Goal: Information Seeking & Learning: Understand process/instructions

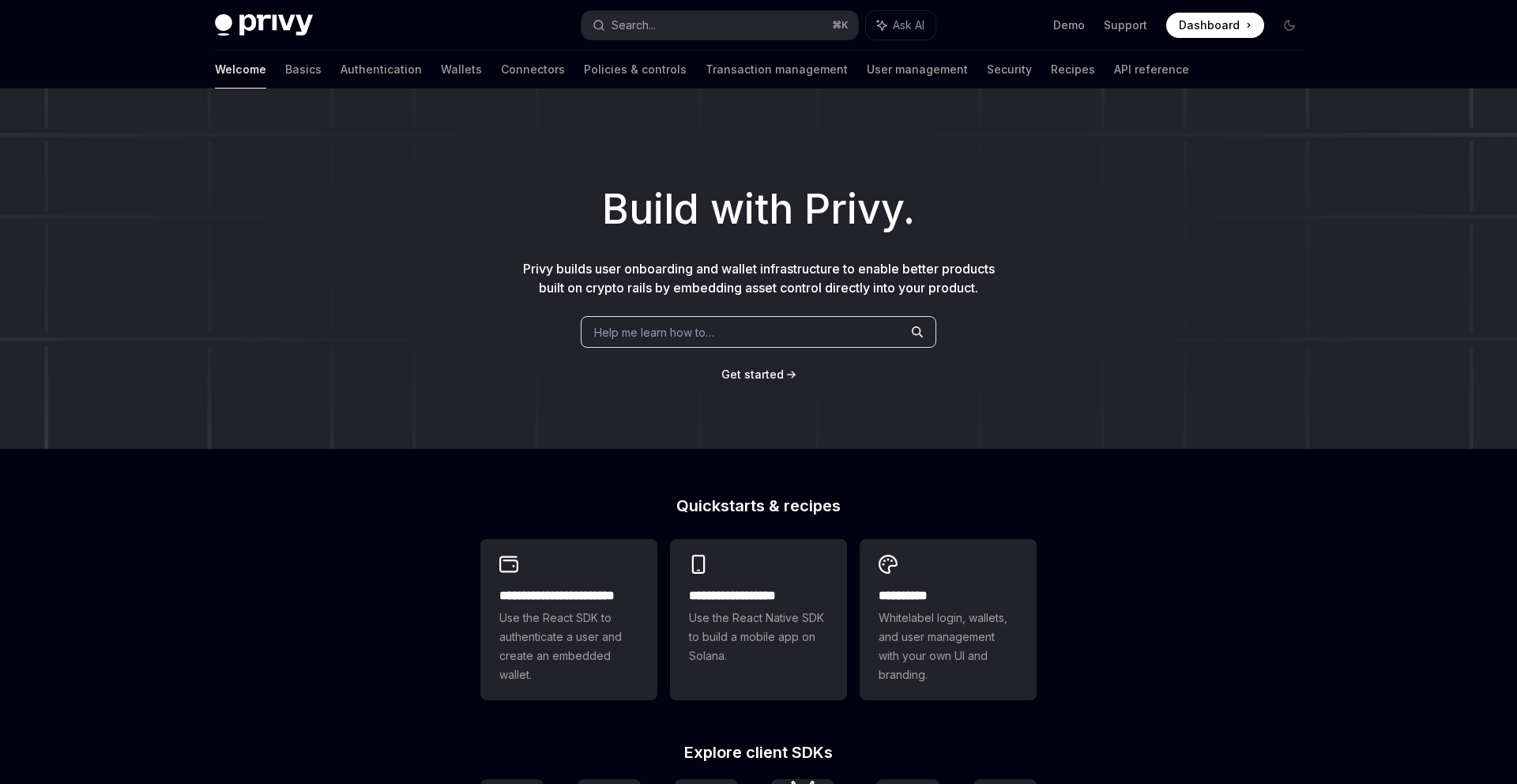
click at [918, 452] on div "**********" at bounding box center [758, 672] width 1517 height 1168
click at [706, 61] on link "Transaction management" at bounding box center [777, 70] width 142 height 38
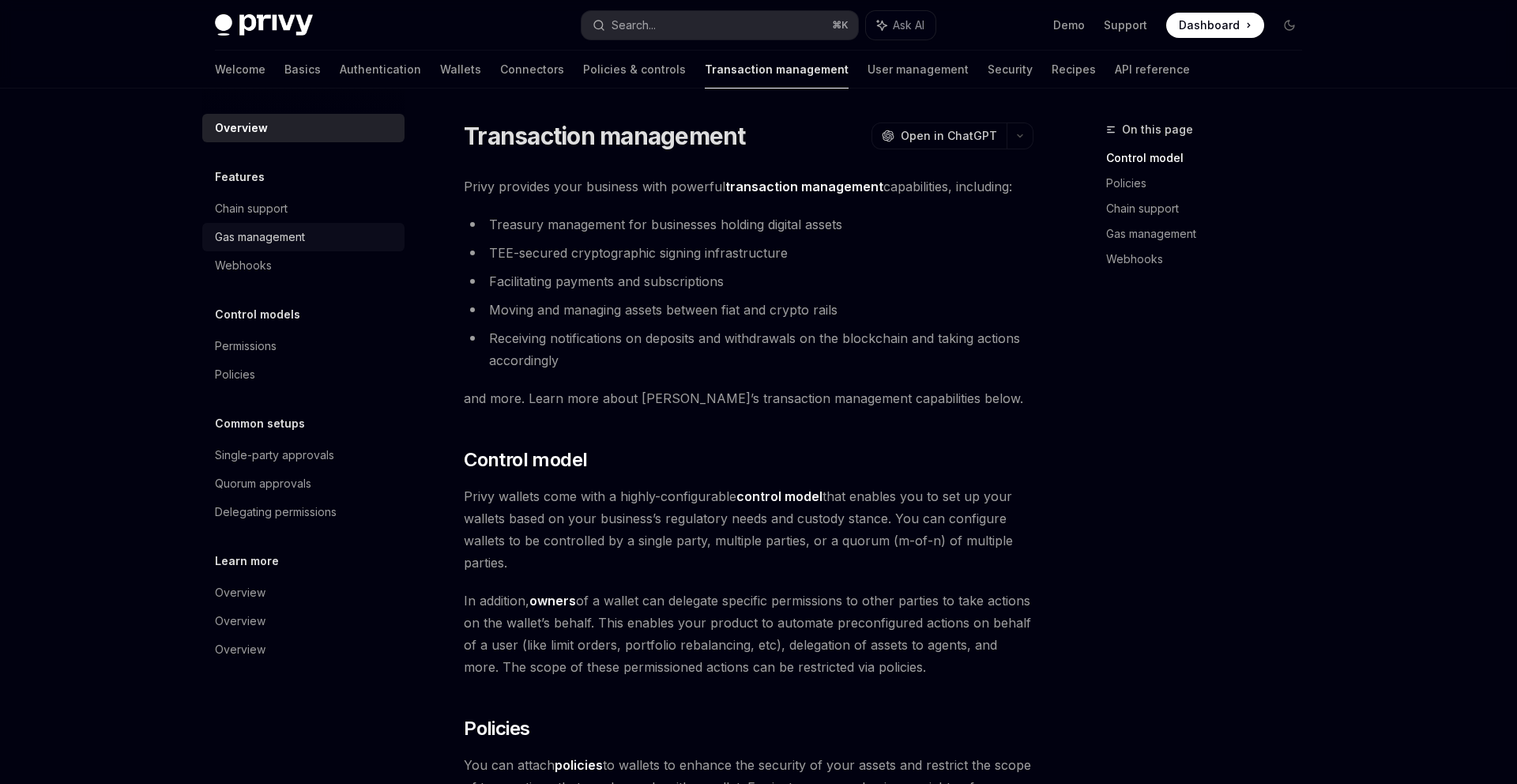
click at [323, 244] on div "Gas management" at bounding box center [305, 237] width 180 height 19
type textarea "*"
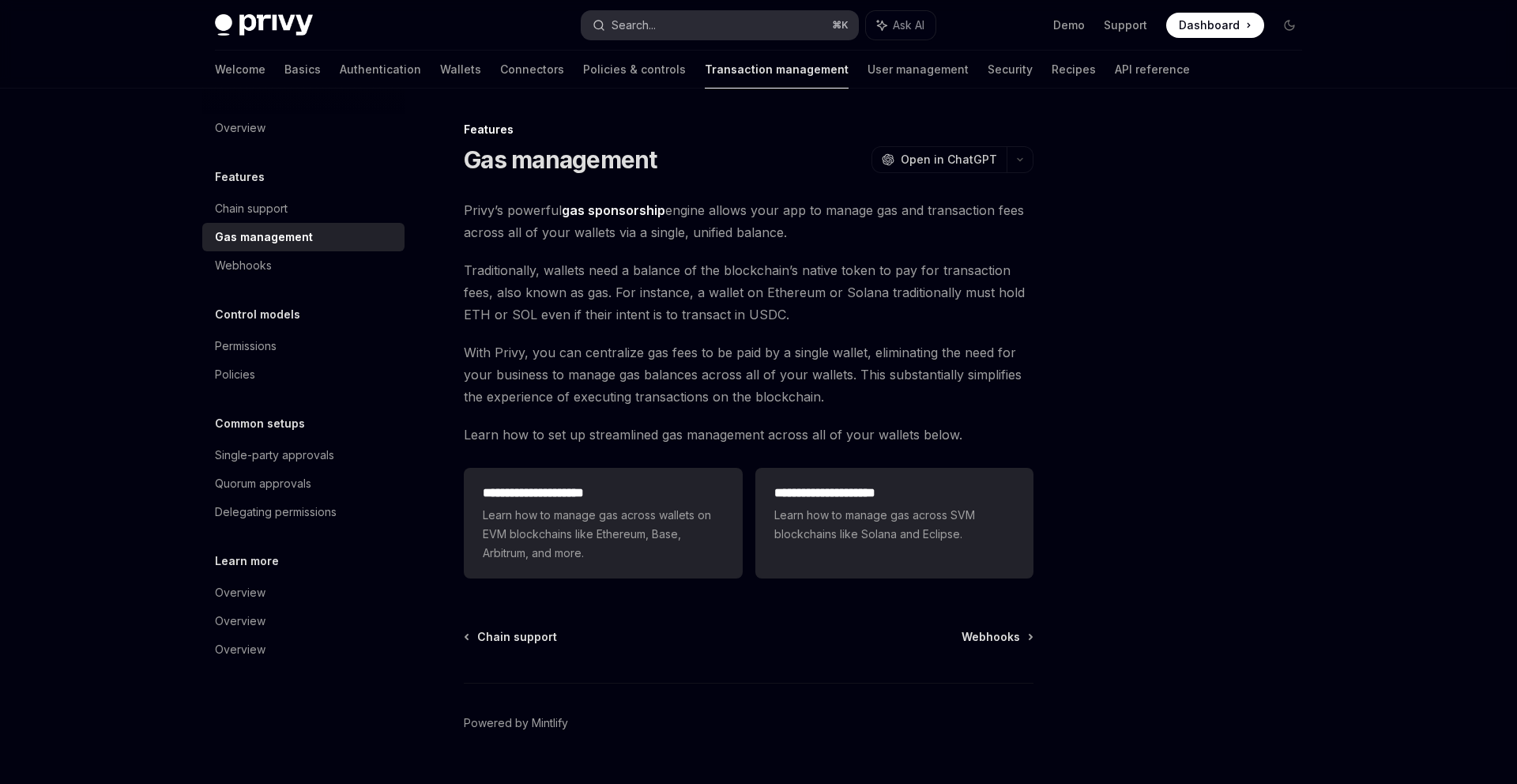
click at [616, 29] on div "Search..." at bounding box center [634, 25] width 45 height 19
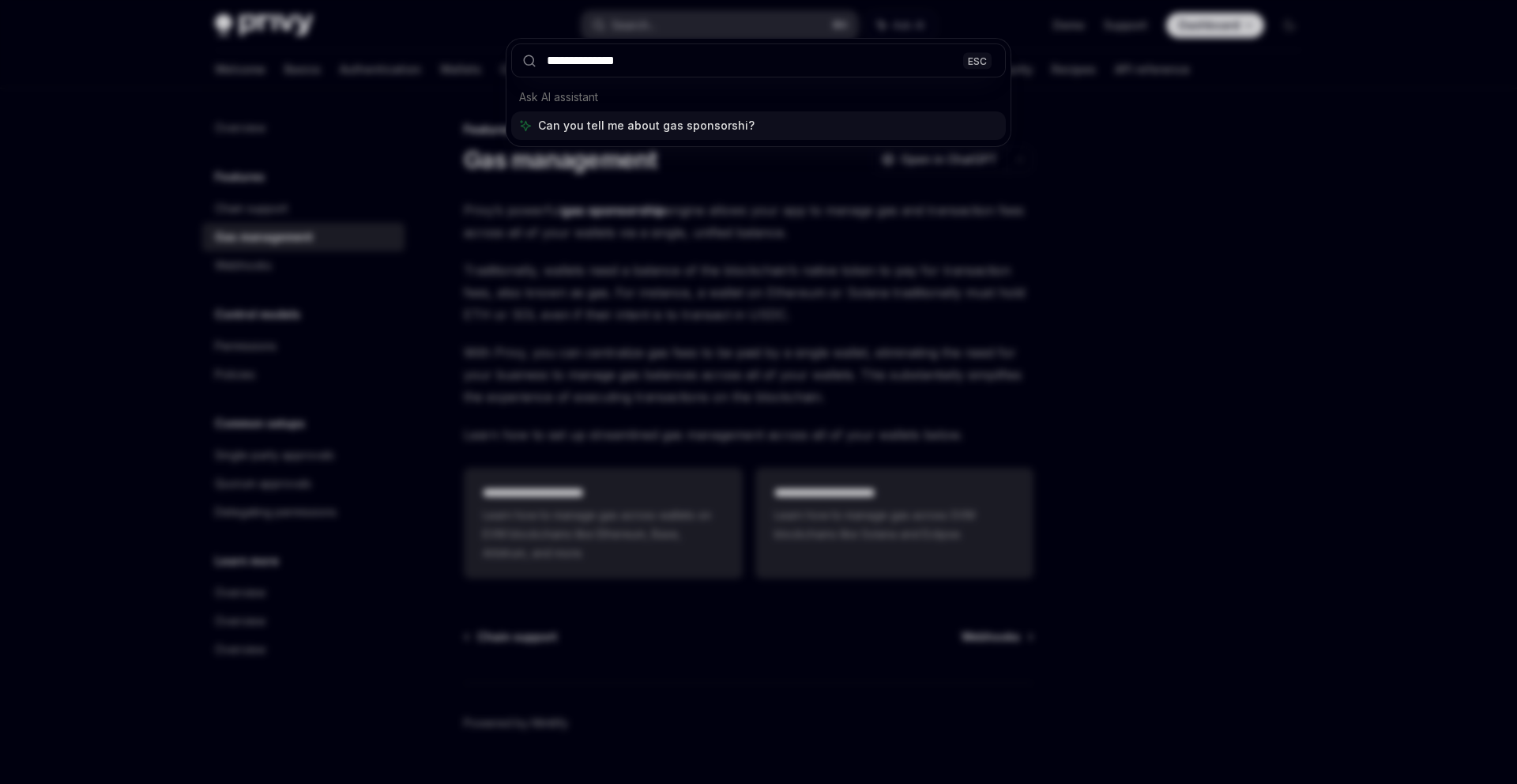
type input "**********"
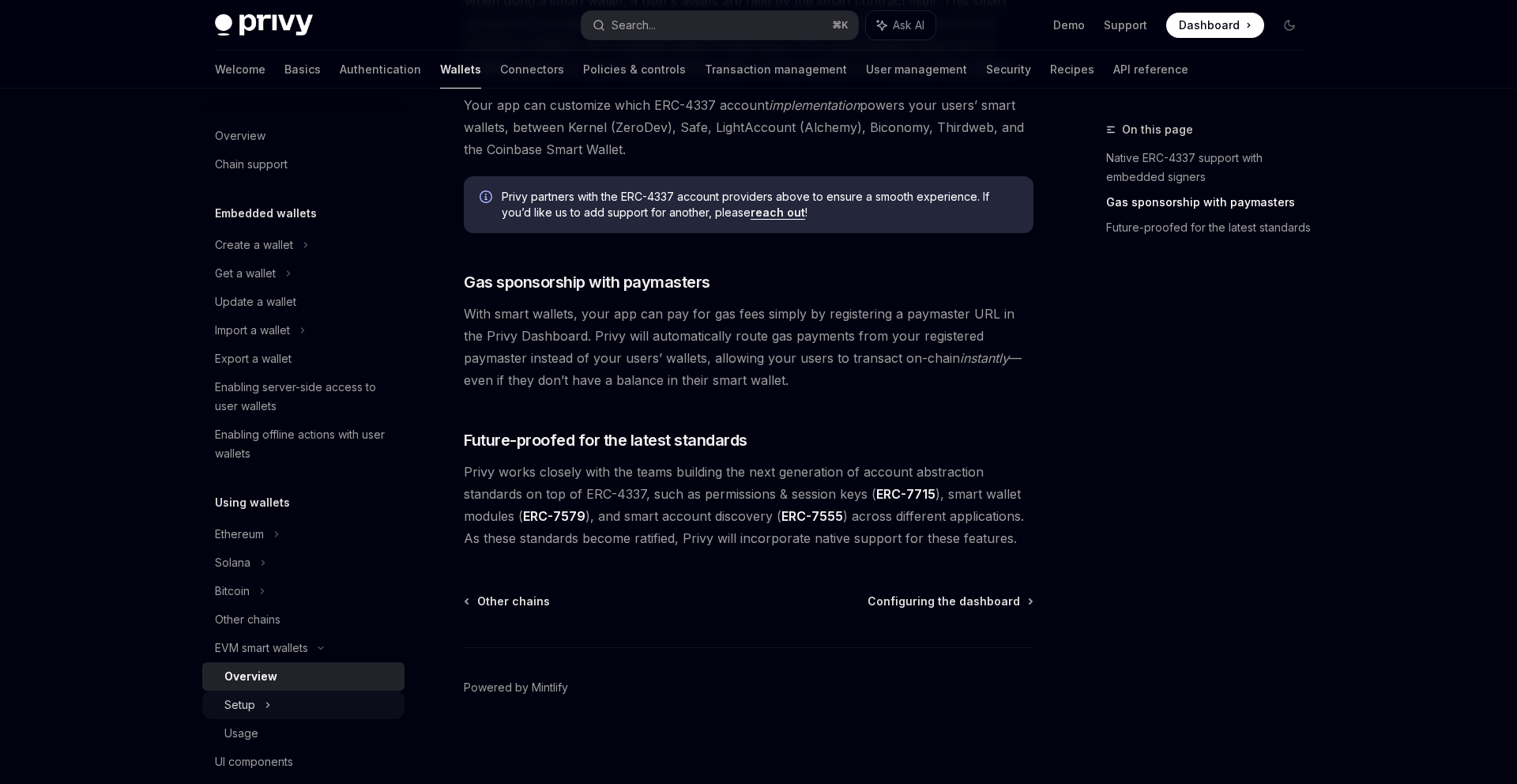
scroll to position [169, 0]
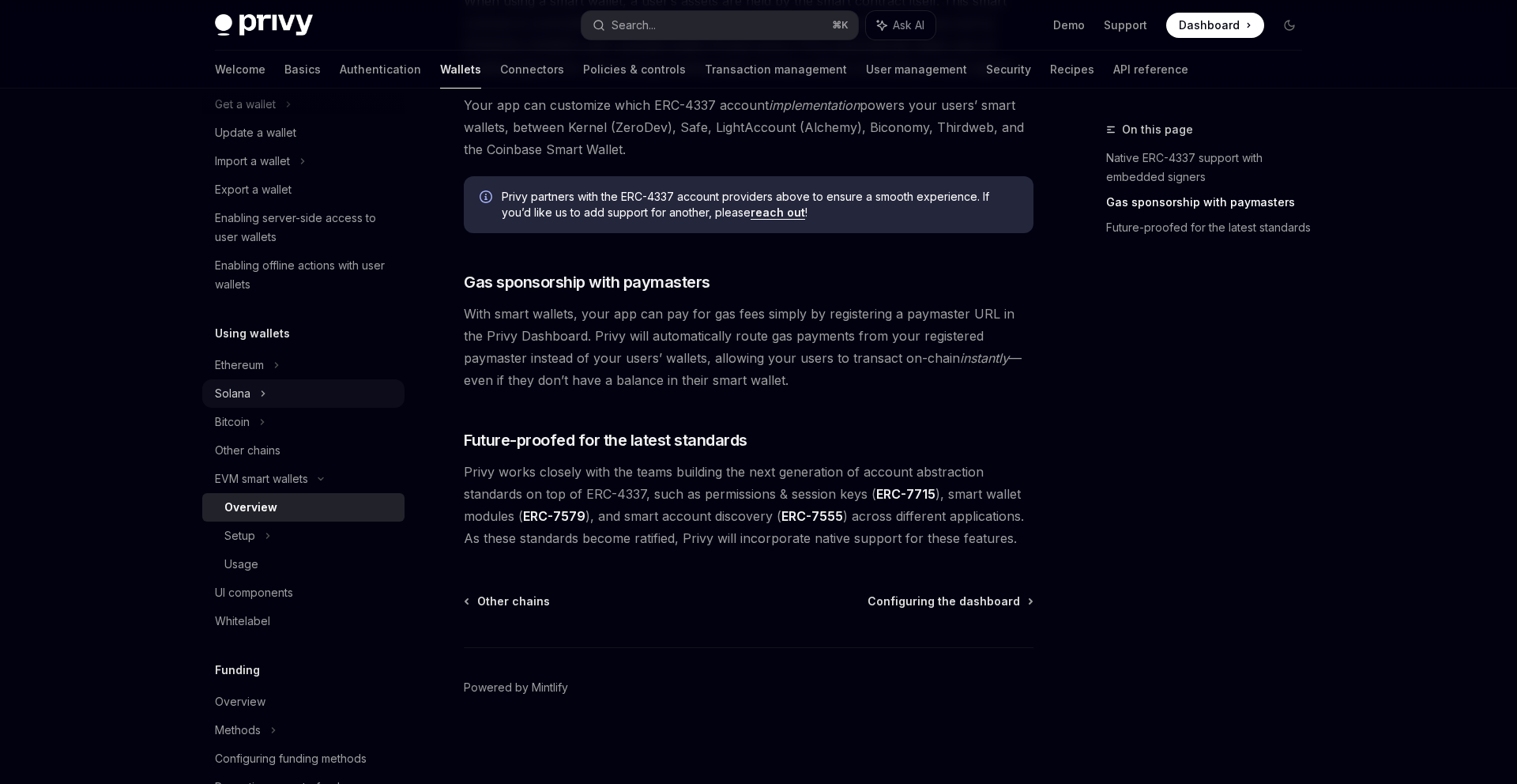
click at [257, 118] on div "Solana" at bounding box center [303, 104] width 202 height 28
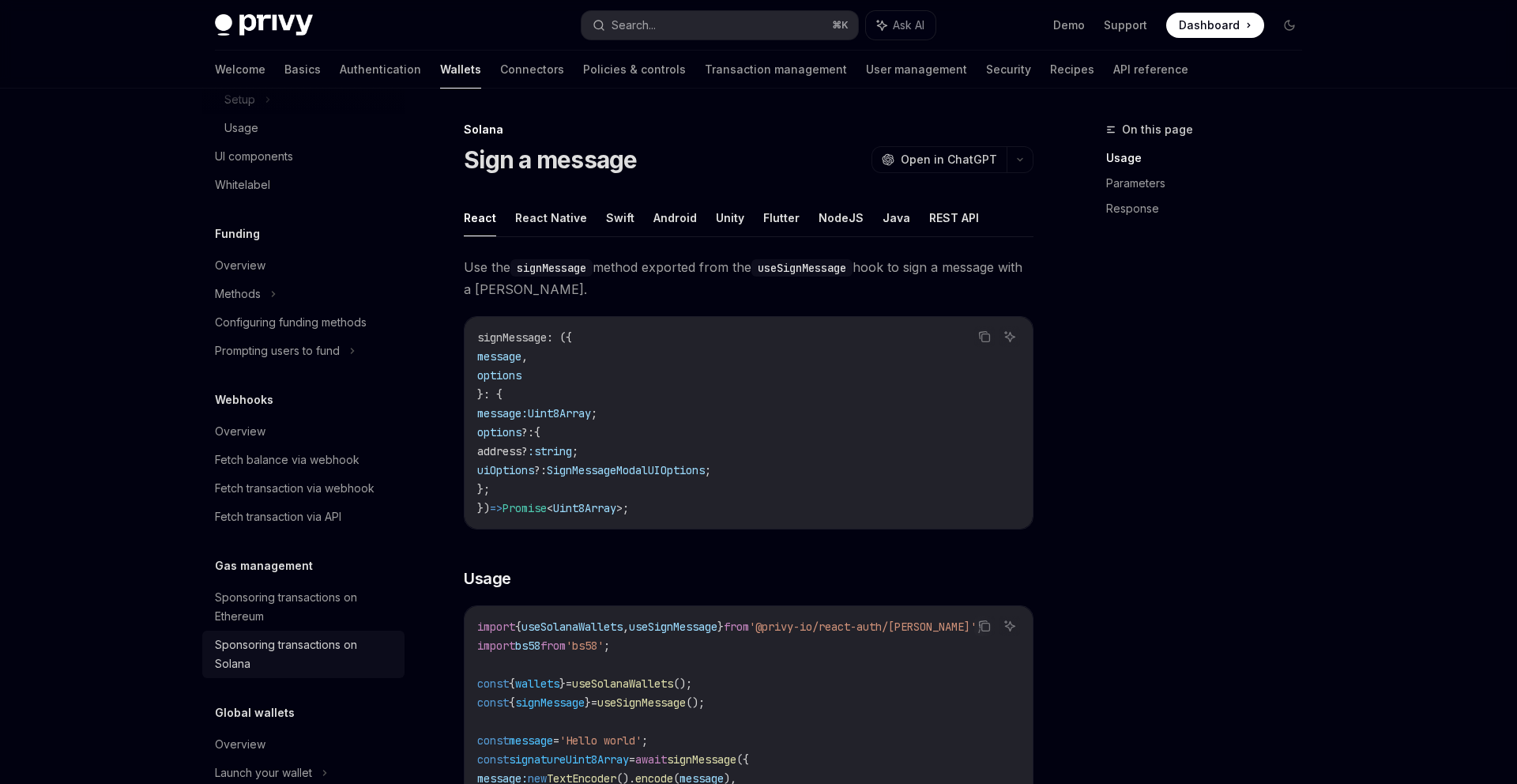
scroll to position [728, 0]
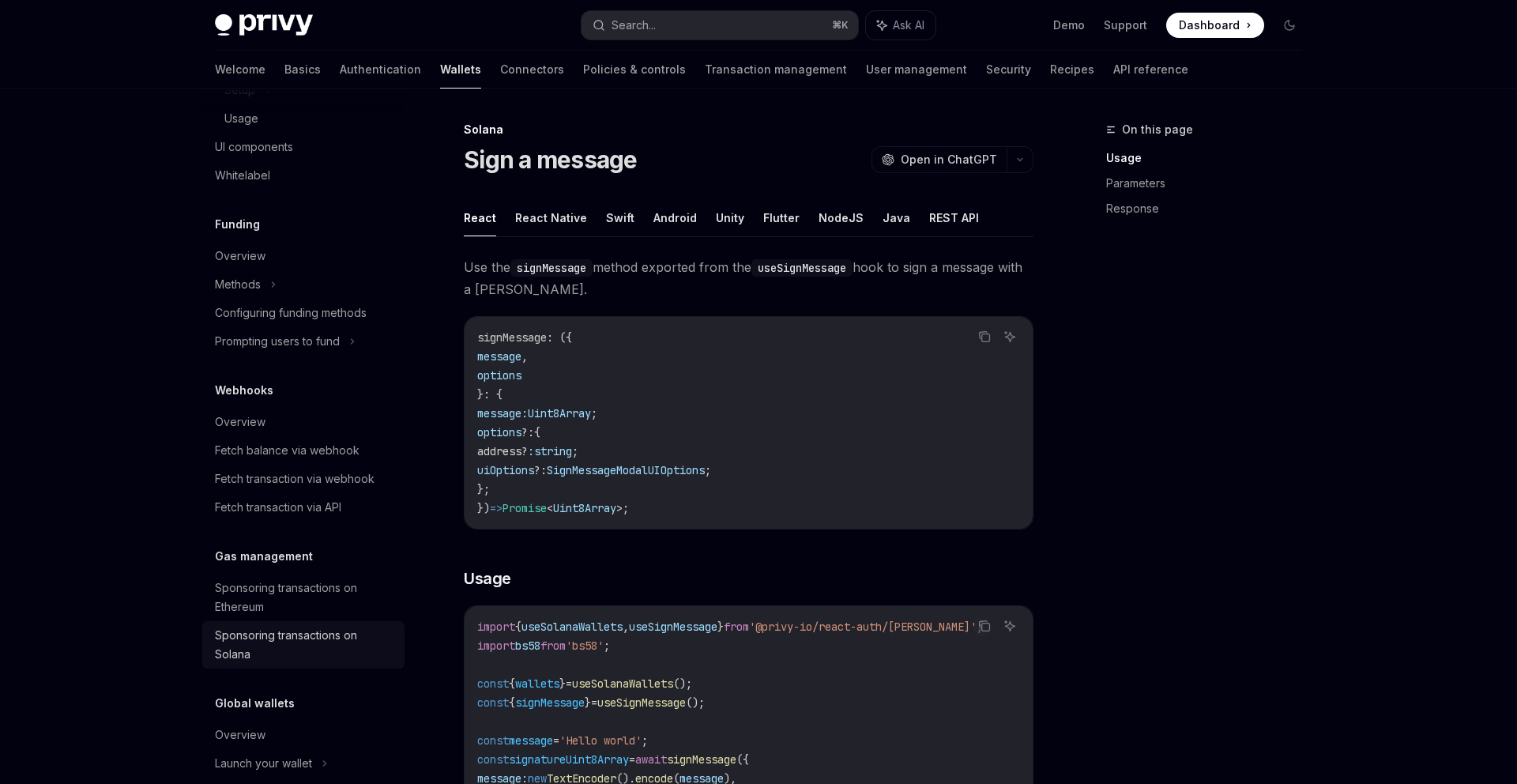
click at [293, 660] on div "Sponsoring transactions on Solana" at bounding box center [305, 645] width 180 height 38
type textarea "*"
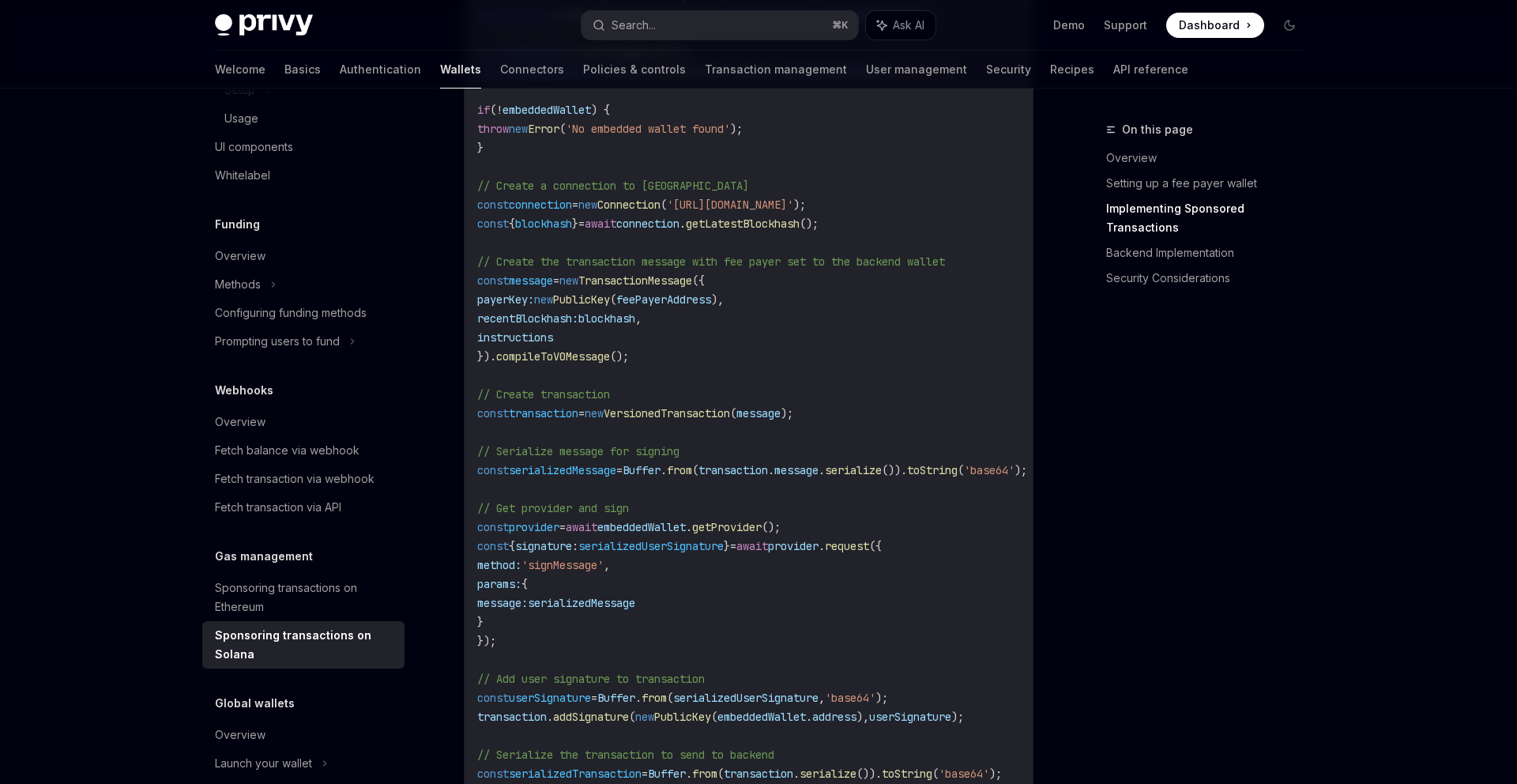
scroll to position [1613, 0]
